Goal: Navigation & Orientation: Go to known website

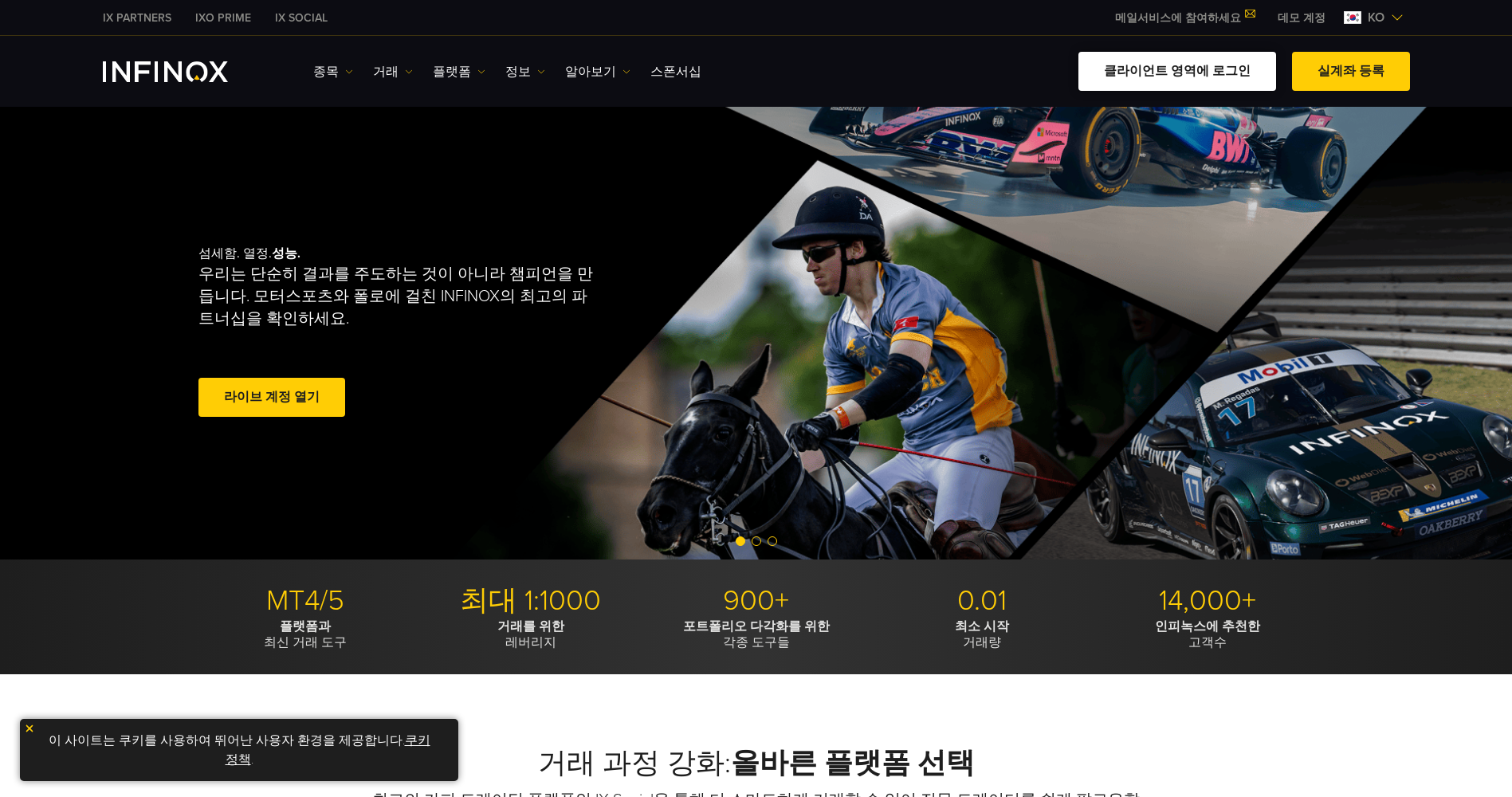
click at [1155, 70] on link "클라이언트 영역에 로그인" at bounding box center [1177, 72] width 198 height 39
click at [1191, 63] on link "클라이언트 영역에 로그인" at bounding box center [1177, 72] width 198 height 39
